Goal: Navigation & Orientation: Find specific page/section

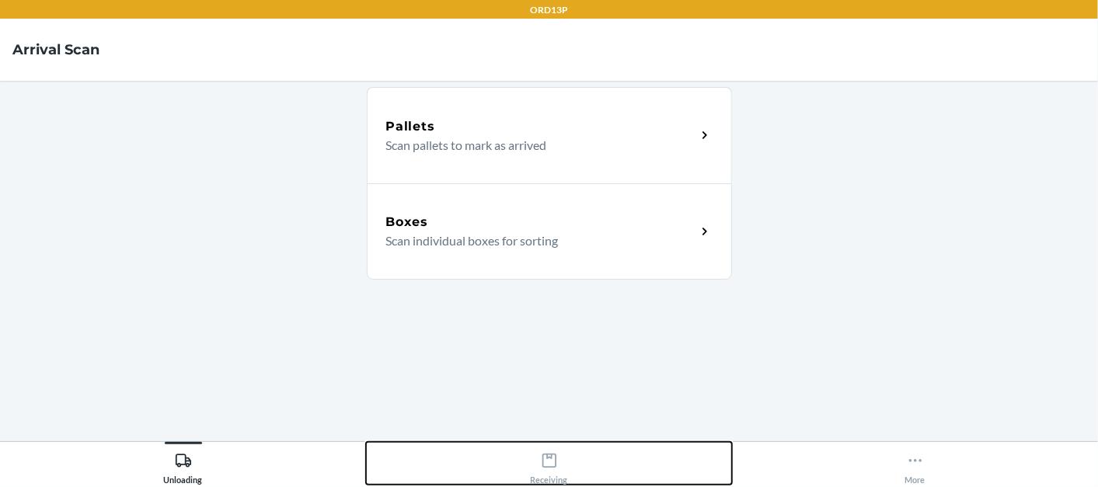
click at [535, 480] on div "Receiving" at bounding box center [549, 465] width 37 height 39
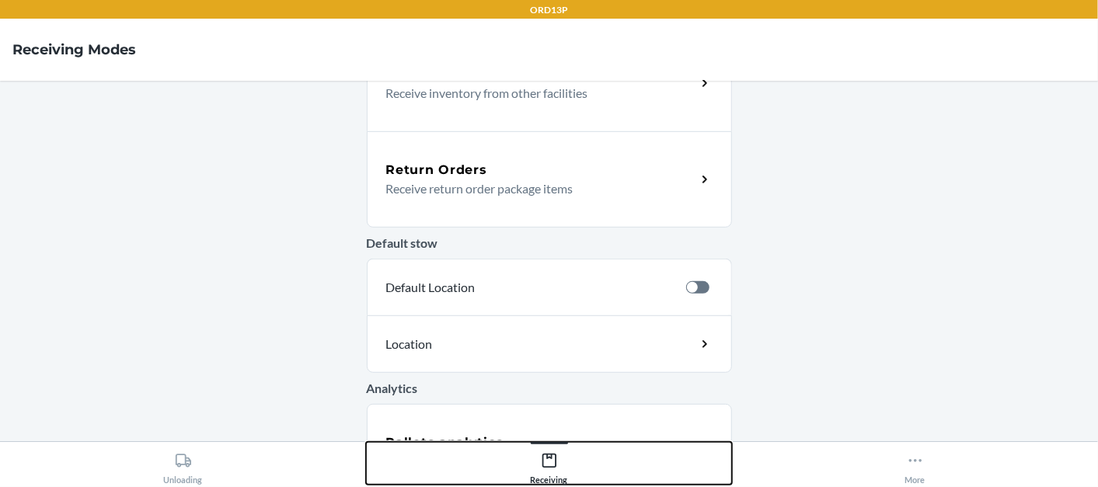
scroll to position [499, 0]
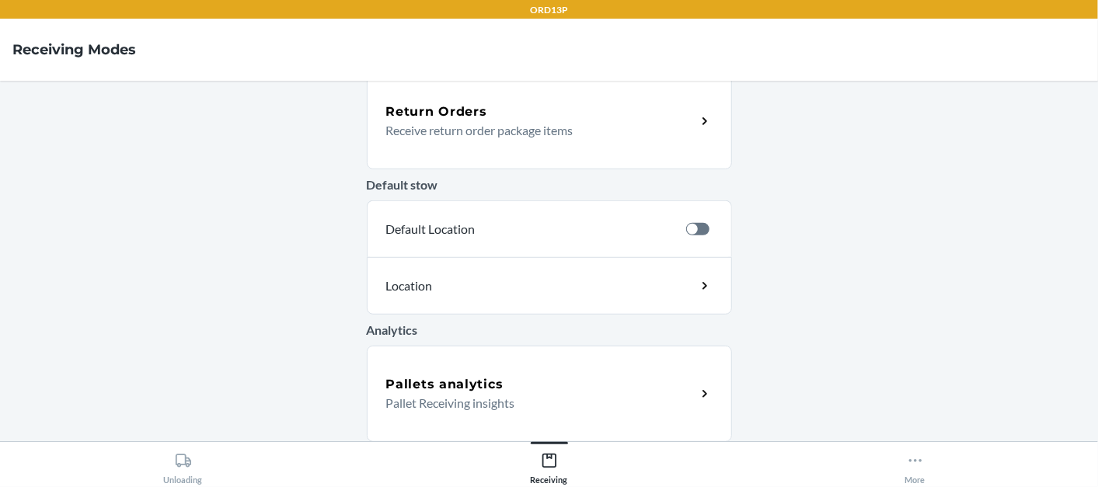
click at [508, 386] on div "Pallets analytics" at bounding box center [541, 384] width 310 height 19
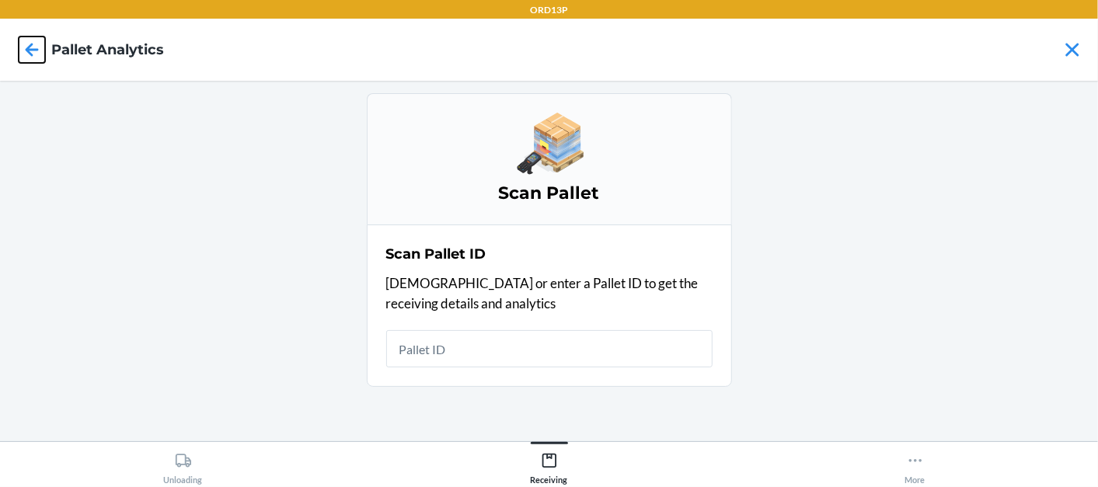
click at [39, 44] on icon at bounding box center [32, 50] width 26 height 26
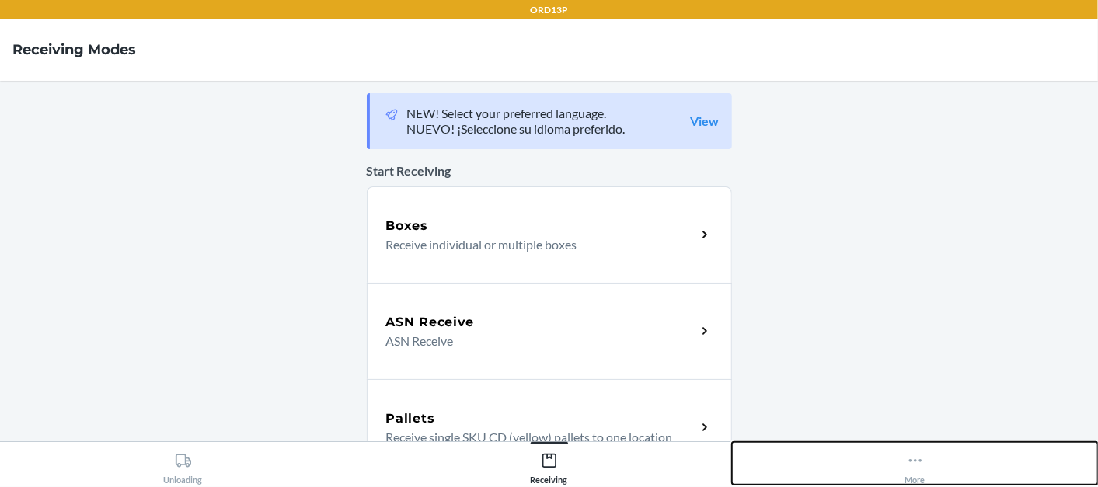
click at [930, 460] on button "More" at bounding box center [915, 463] width 366 height 43
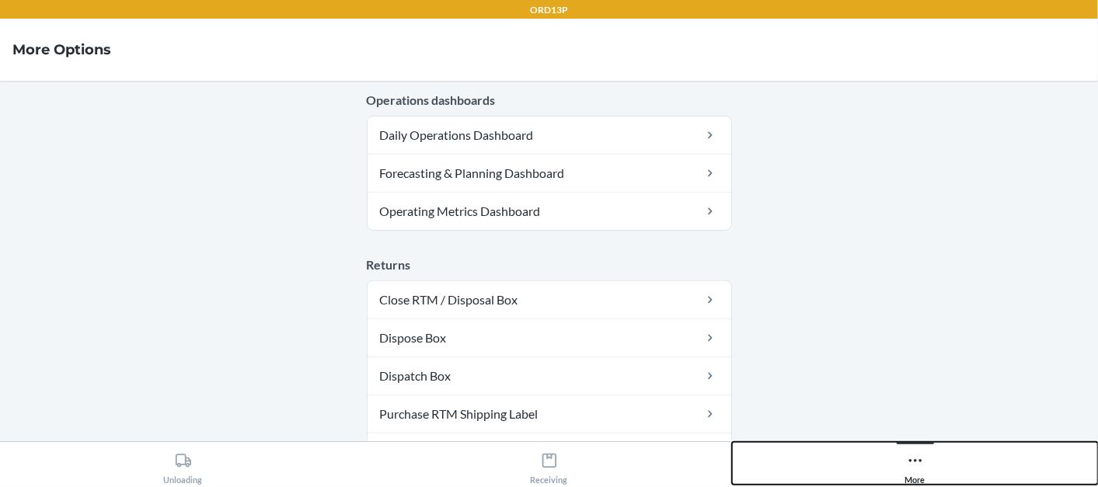
scroll to position [345, 0]
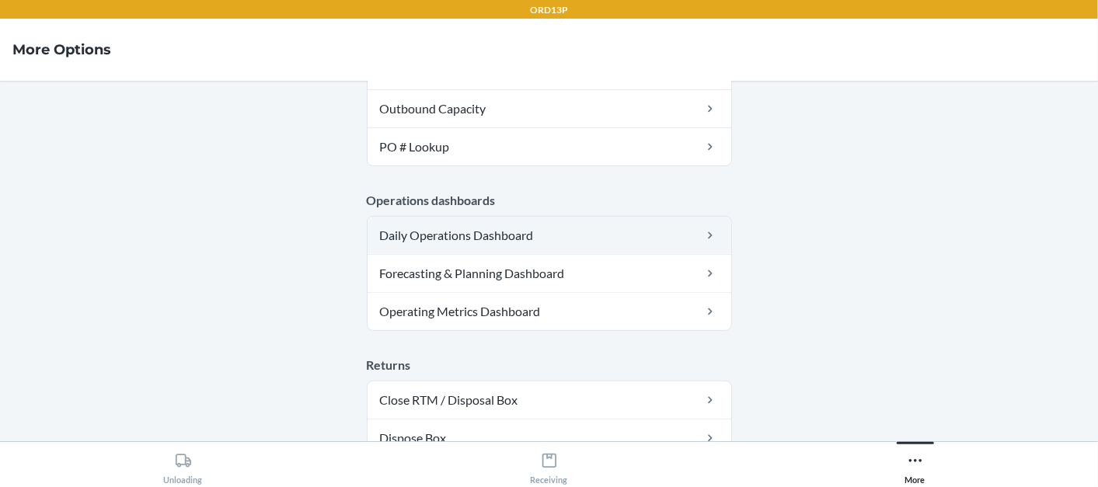
click at [475, 237] on link "Daily Operations Dashboard" at bounding box center [550, 235] width 364 height 37
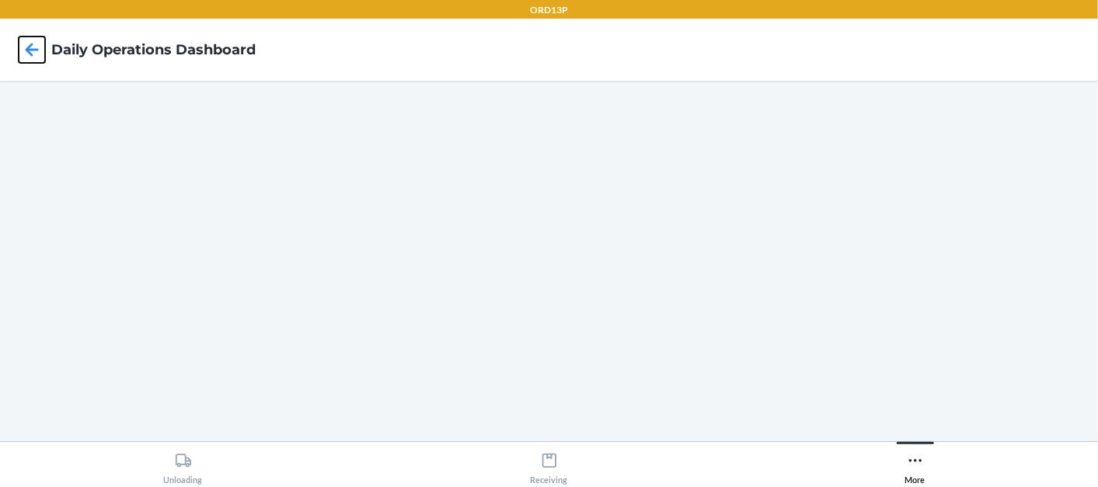
click at [43, 51] on icon at bounding box center [32, 50] width 26 height 26
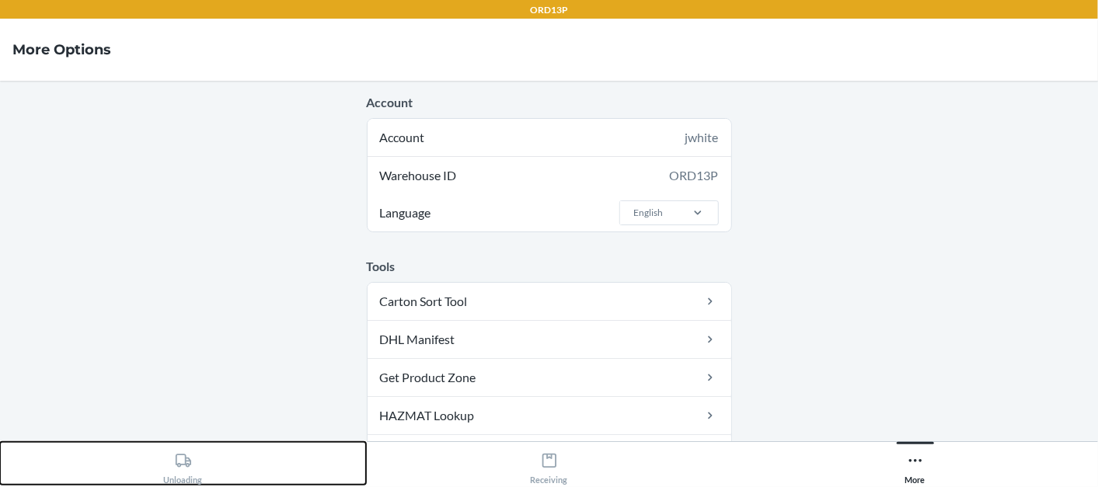
click at [204, 466] on button "Unloading" at bounding box center [183, 463] width 366 height 43
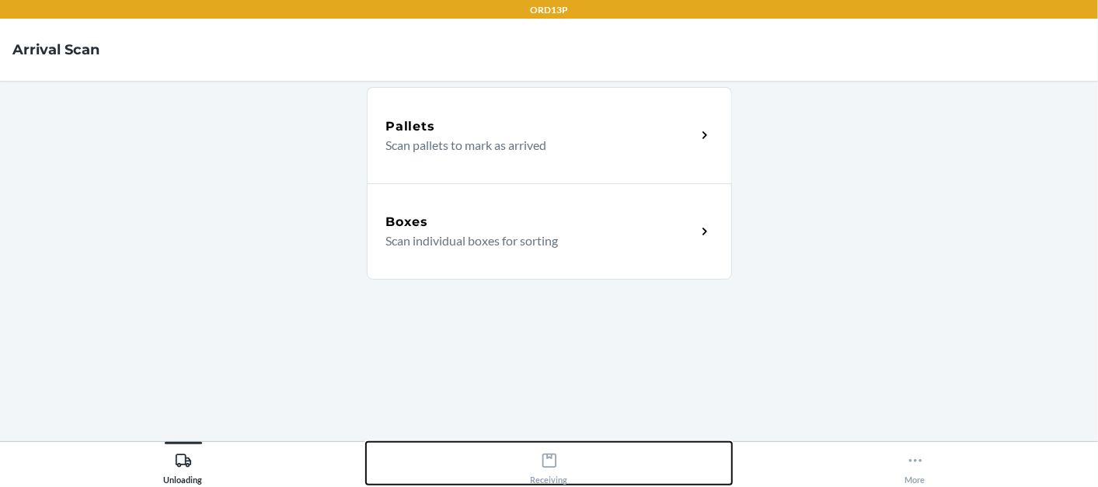
click at [493, 452] on button "Receiving" at bounding box center [549, 463] width 366 height 43
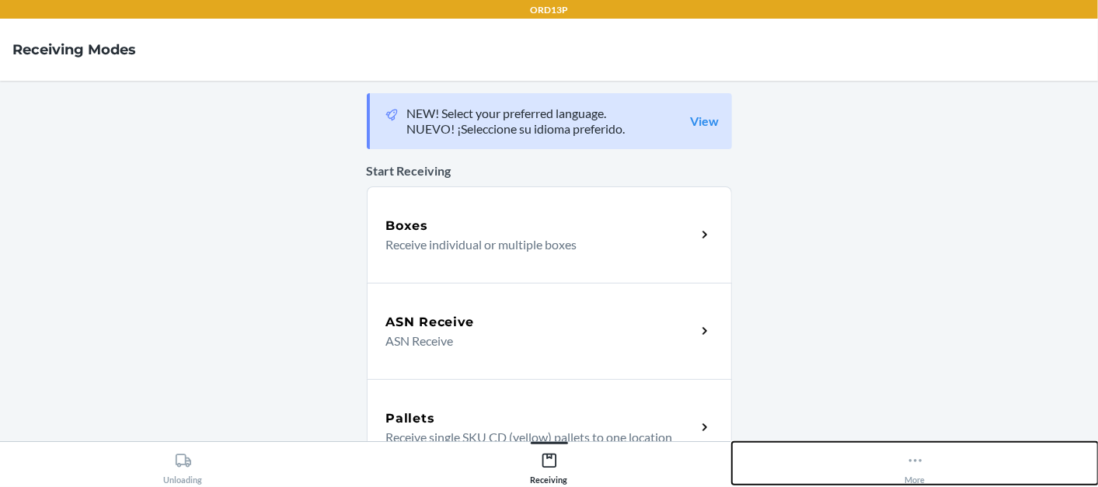
click at [925, 465] on button "More" at bounding box center [915, 463] width 366 height 43
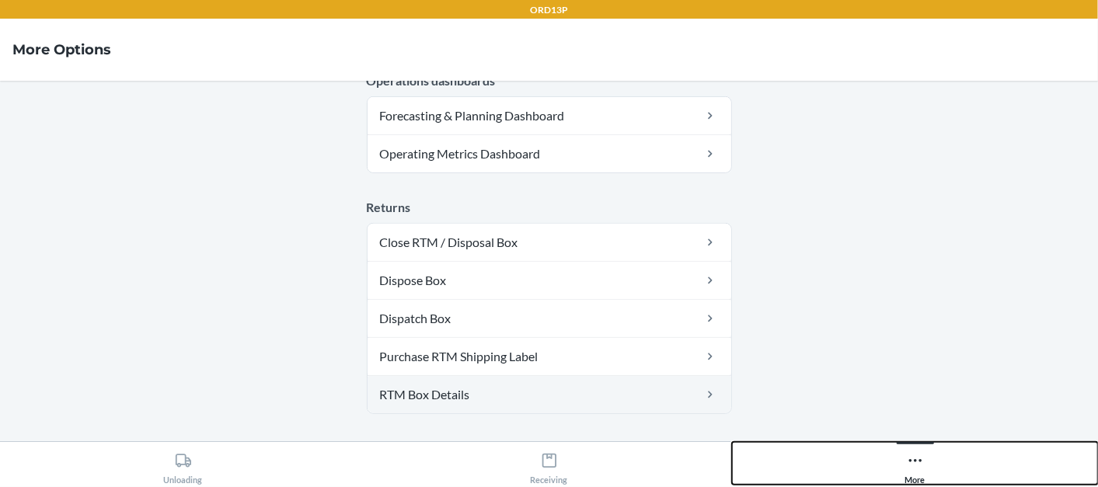
scroll to position [596, 0]
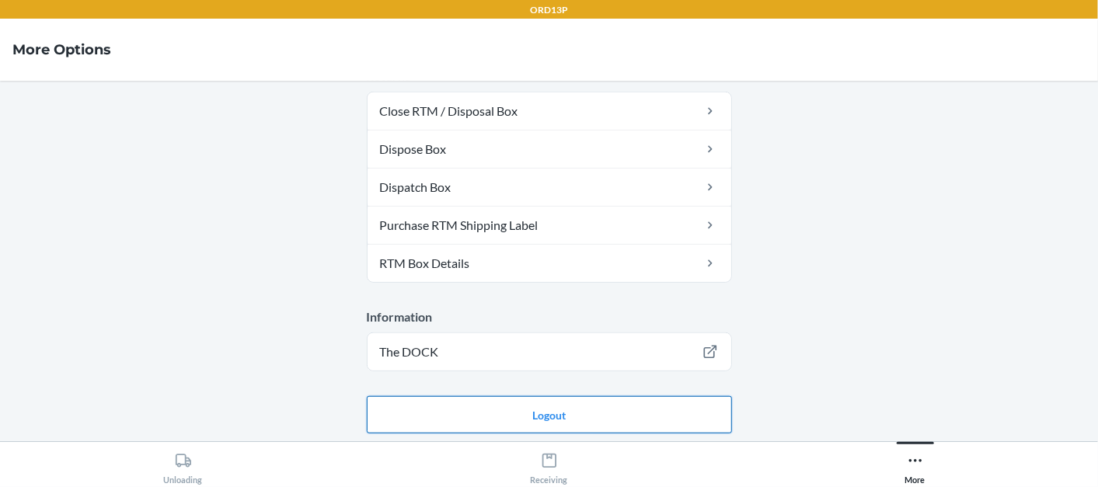
click at [536, 410] on button "Logout" at bounding box center [549, 414] width 365 height 37
